Goal: Task Accomplishment & Management: Use online tool/utility

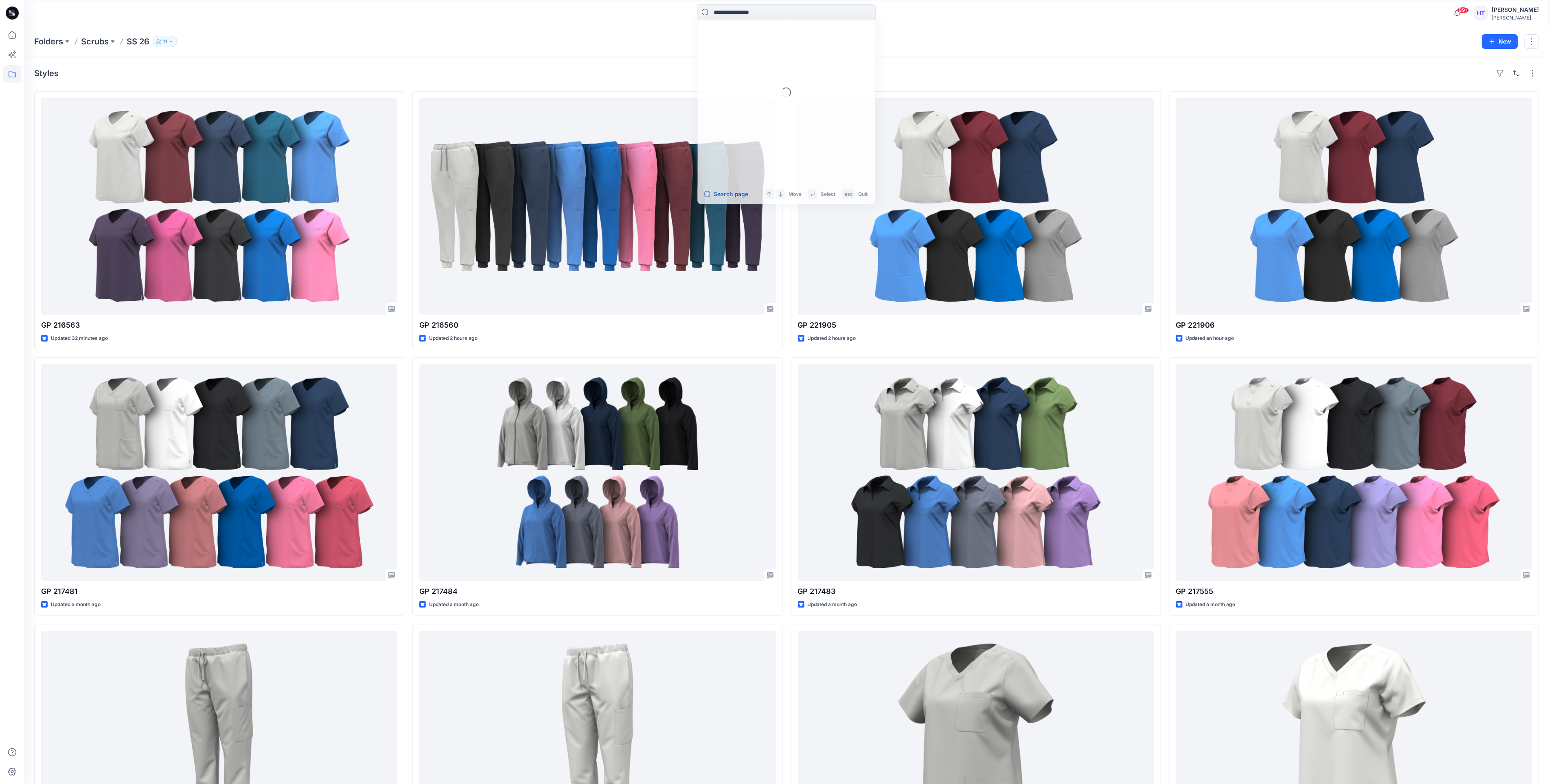
click at [735, 17] on input at bounding box center [786, 12] width 179 height 16
type input "******"
click at [39, 40] on p "Folders" at bounding box center [49, 41] width 29 height 12
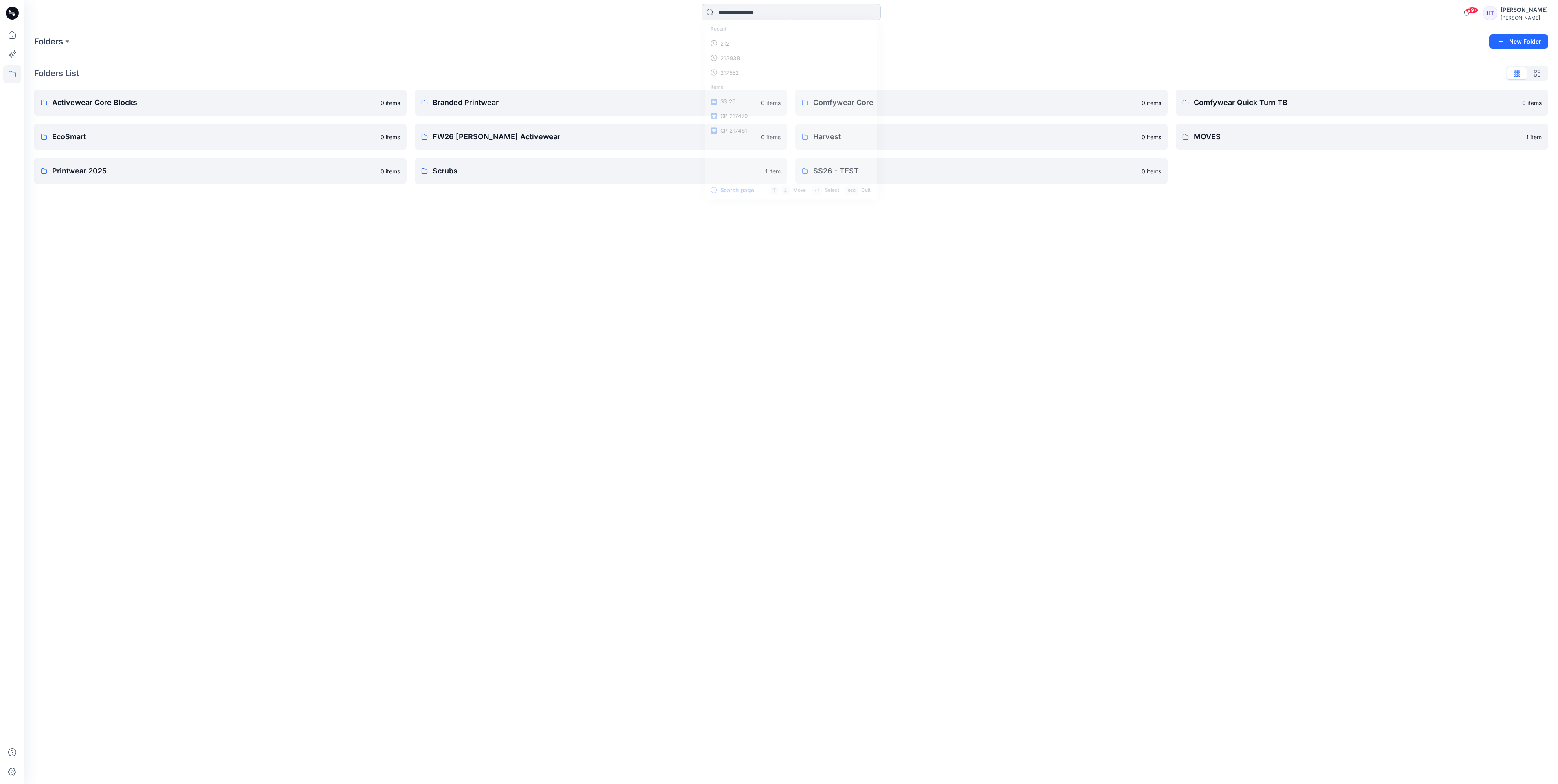
click at [808, 11] on input at bounding box center [792, 12] width 179 height 16
click at [794, 38] on link "216562" at bounding box center [791, 44] width 176 height 15
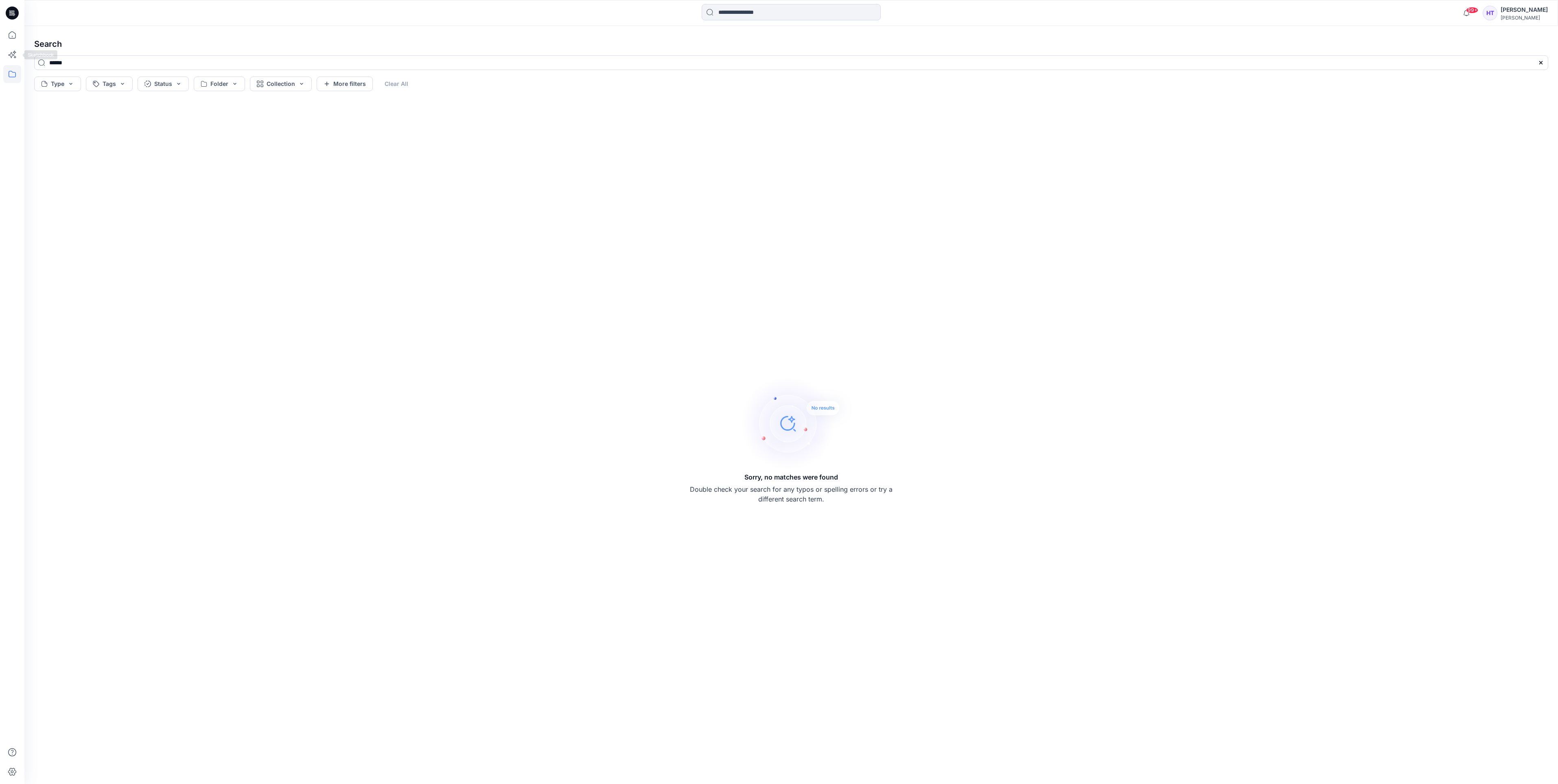
click at [16, 75] on icon at bounding box center [12, 74] width 18 height 18
click at [37, 84] on div at bounding box center [77, 80] width 93 height 16
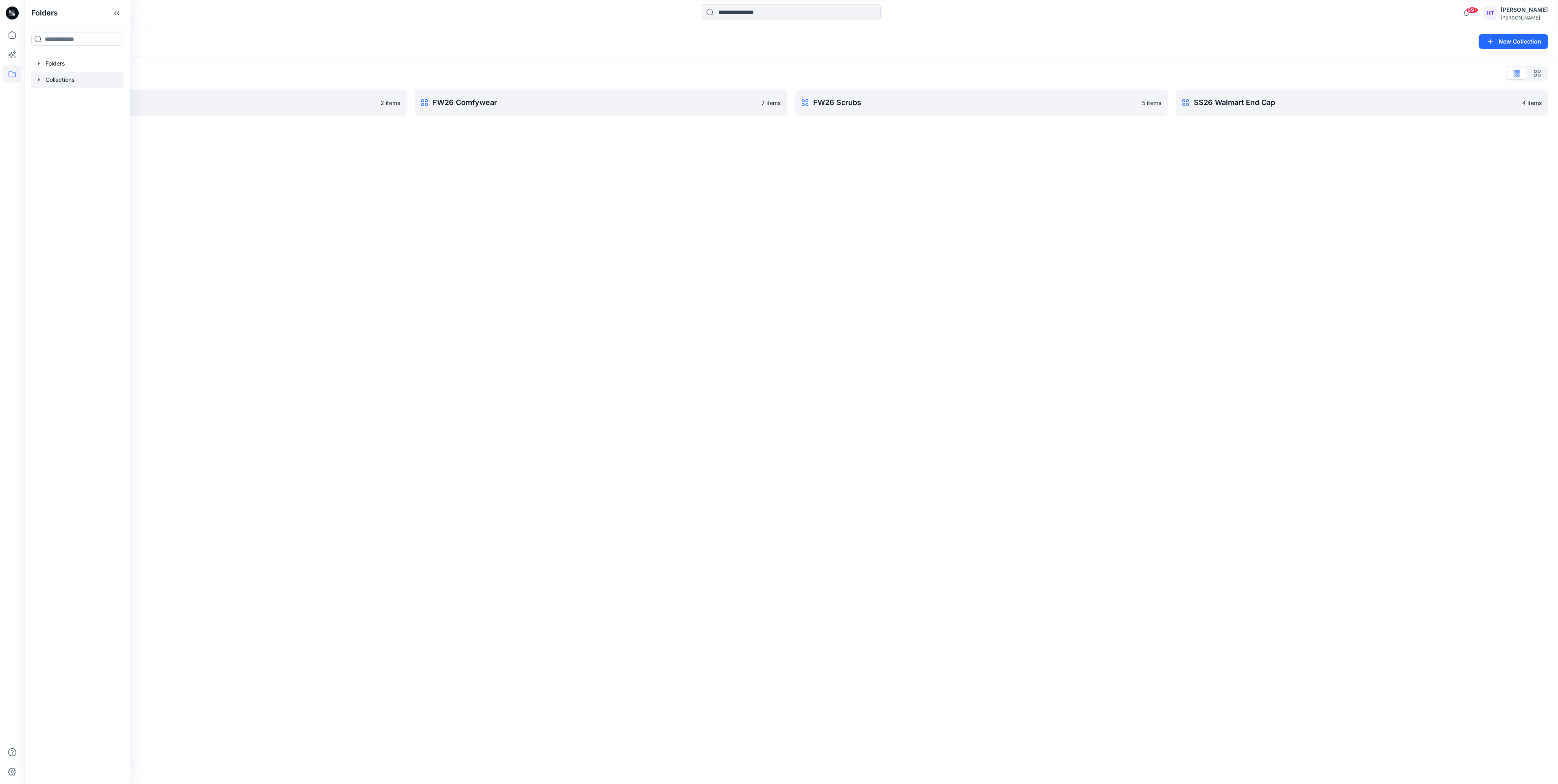
click at [40, 80] on icon "button" at bounding box center [39, 79] width 1 height 3
click at [75, 131] on p "FW26 Scrubs" at bounding box center [73, 129] width 37 height 10
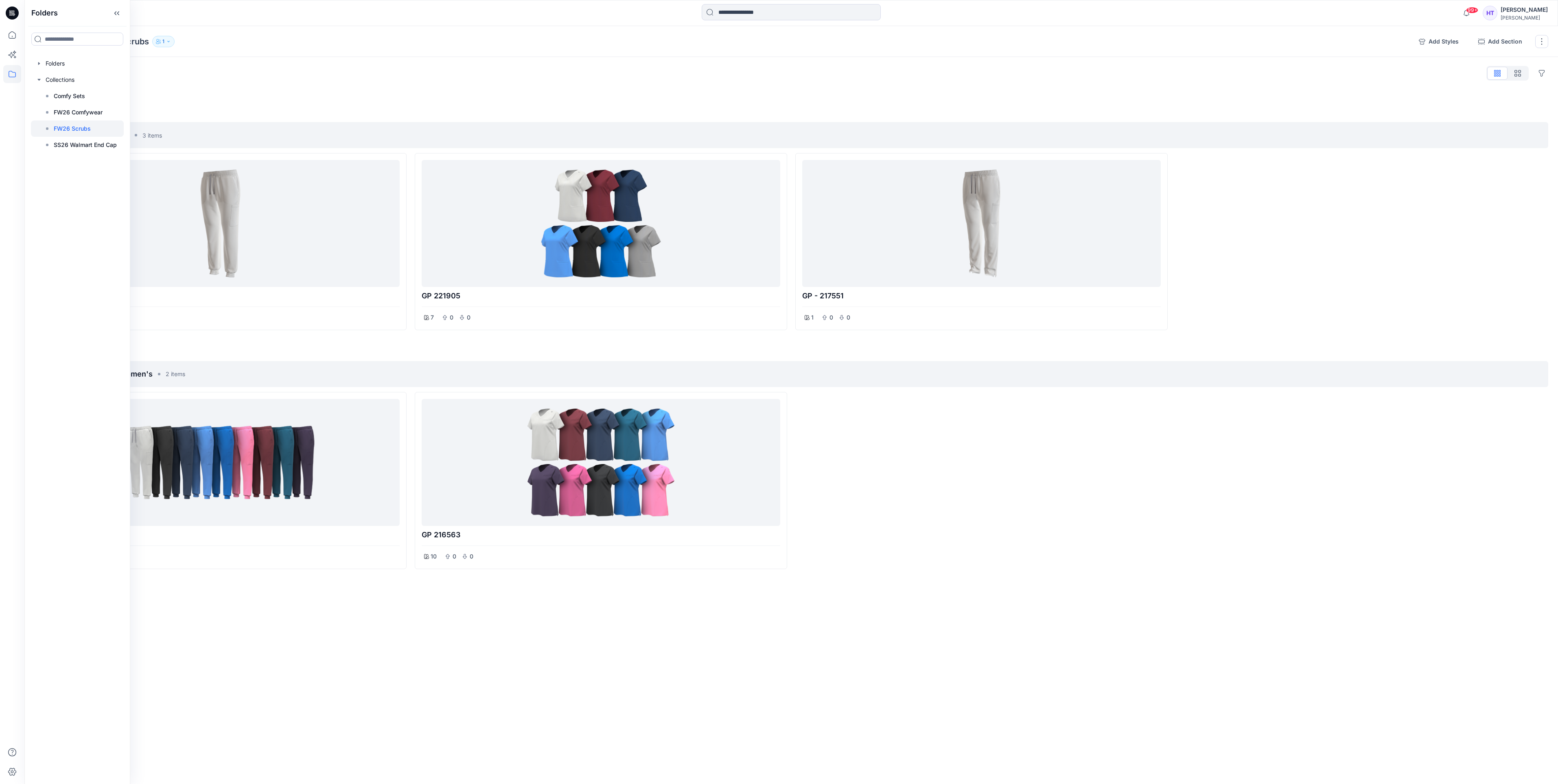
click at [978, 478] on div at bounding box center [981, 480] width 372 height 177
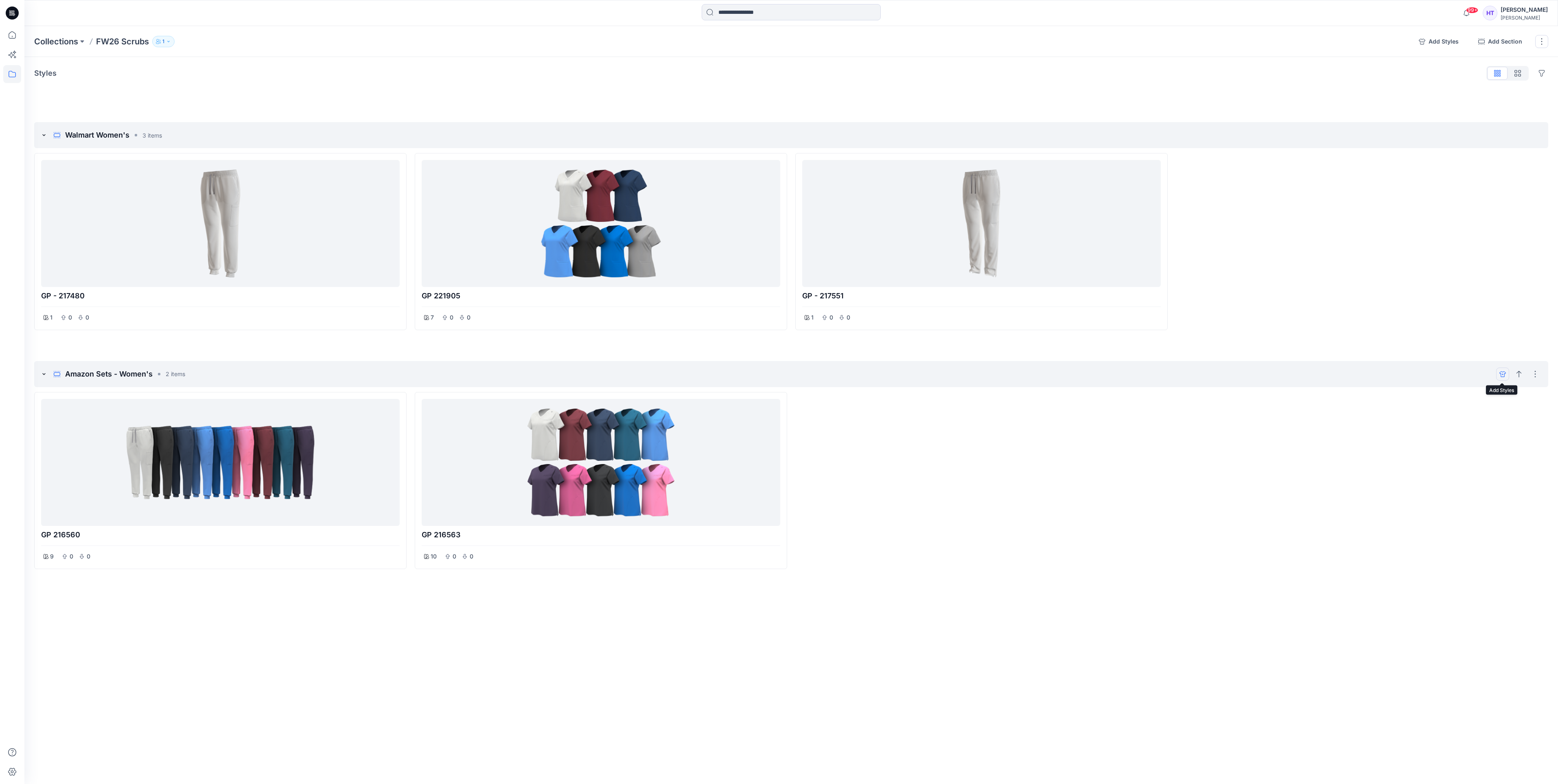
click at [1500, 372] on icon "add styles" at bounding box center [1503, 374] width 7 height 7
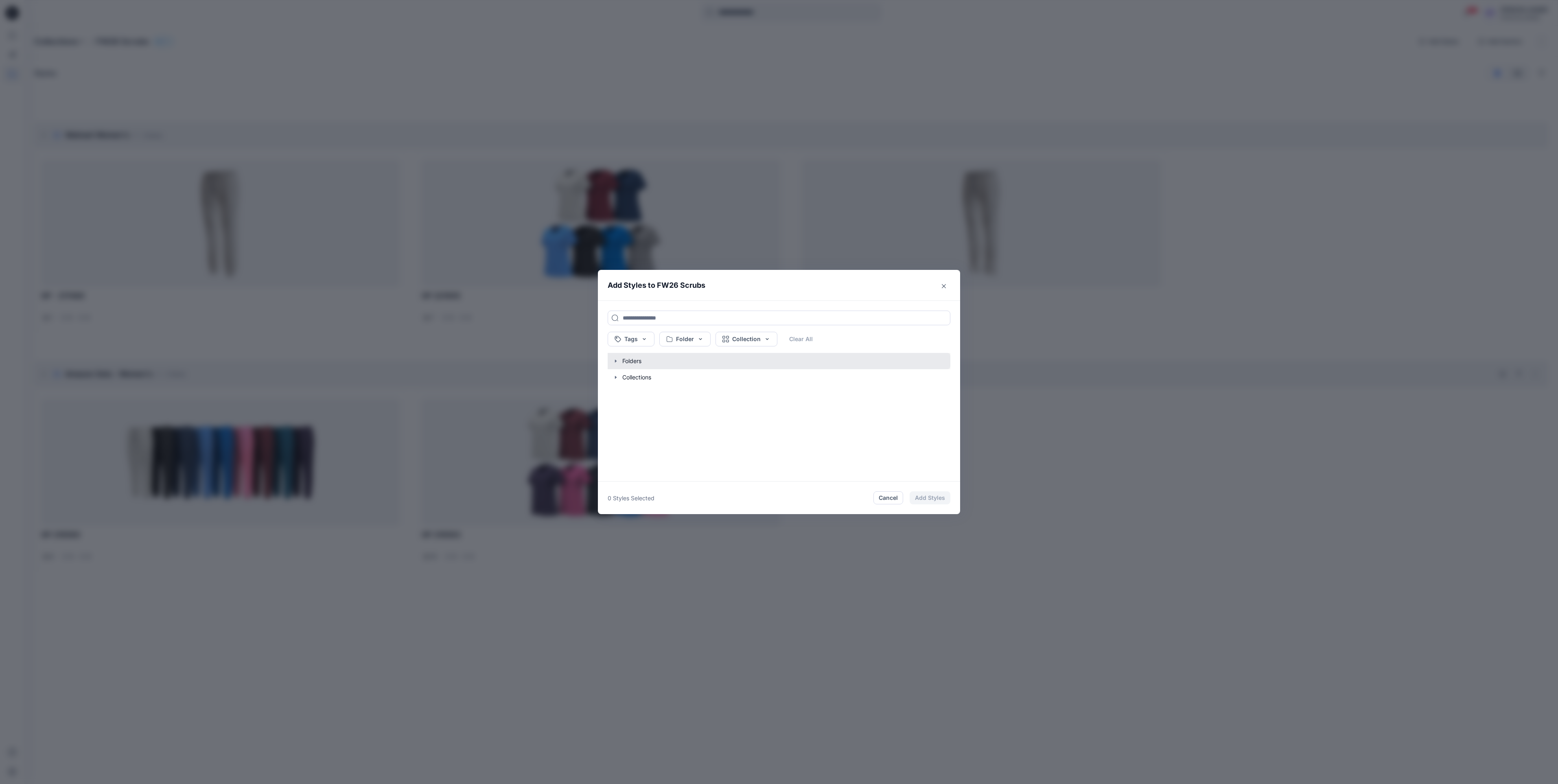
click at [611, 362] on button "button" at bounding box center [775, 361] width 351 height 16
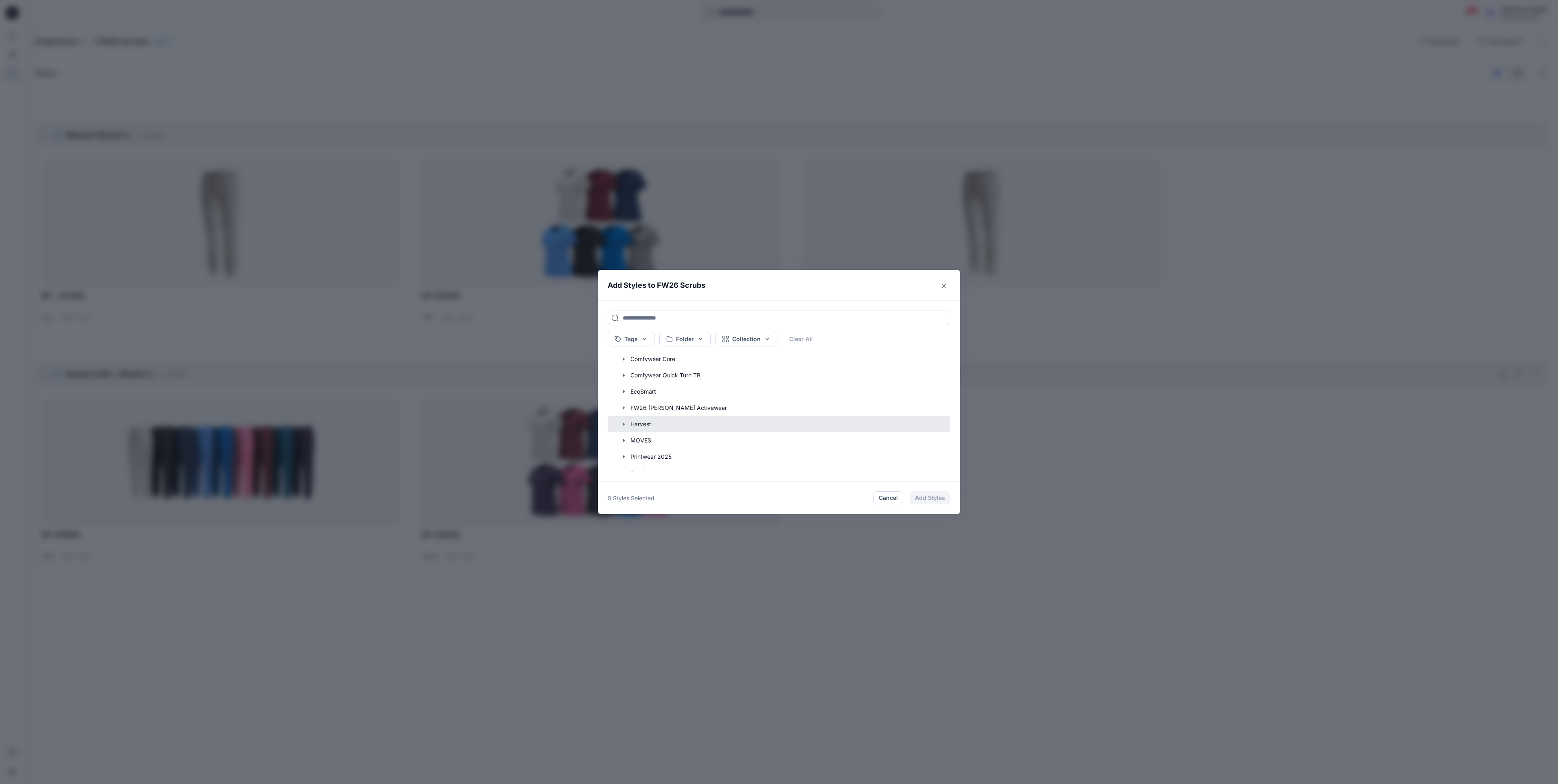
scroll to position [109, 0]
click at [619, 431] on button "button" at bounding box center [775, 431] width 351 height 16
click at [642, 419] on button "button" at bounding box center [775, 419] width 351 height 16
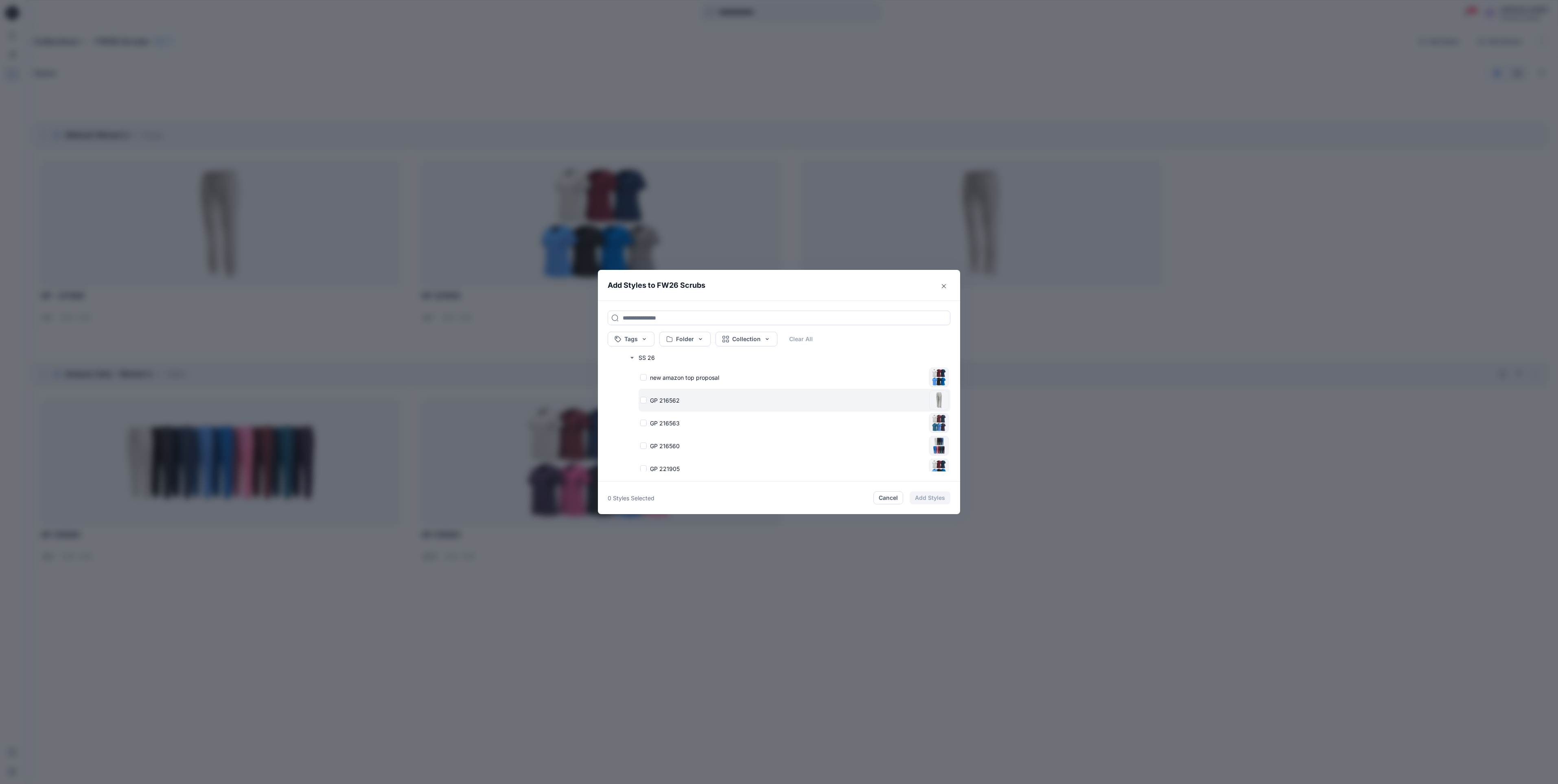
click at [653, 404] on p "GP 216562" at bounding box center [664, 400] width 29 height 8
click at [657, 380] on p "new amazon top proposal" at bounding box center [684, 378] width 69 height 8
click at [927, 506] on footer "2 Styles Selected Cancel Add Styles" at bounding box center [779, 498] width 362 height 33
click at [929, 499] on button "Add Styles" at bounding box center [930, 497] width 40 height 13
